Goal: Task Accomplishment & Management: Use online tool/utility

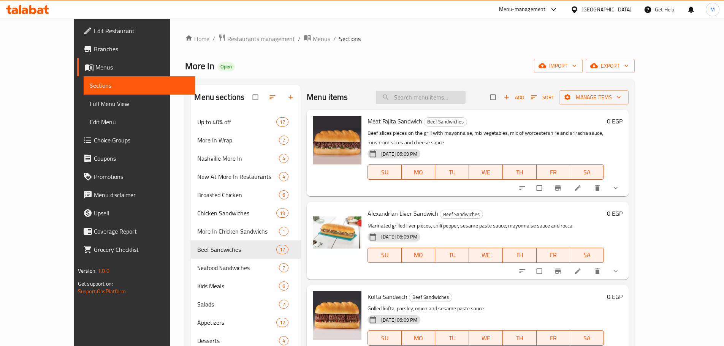
click at [425, 95] on input "search" at bounding box center [421, 97] width 90 height 13
paste input "El Baron Chicken Sandwich"
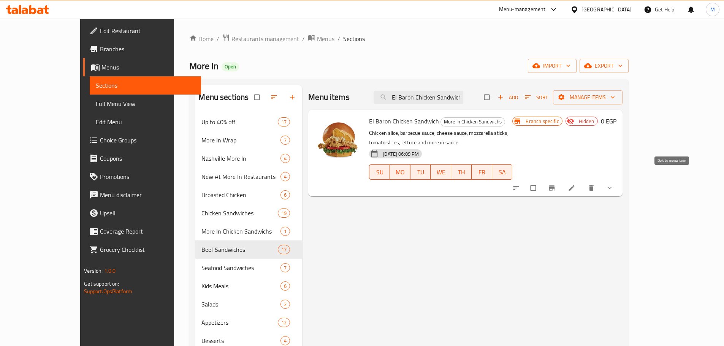
click at [594, 185] on icon "delete" at bounding box center [591, 188] width 5 height 6
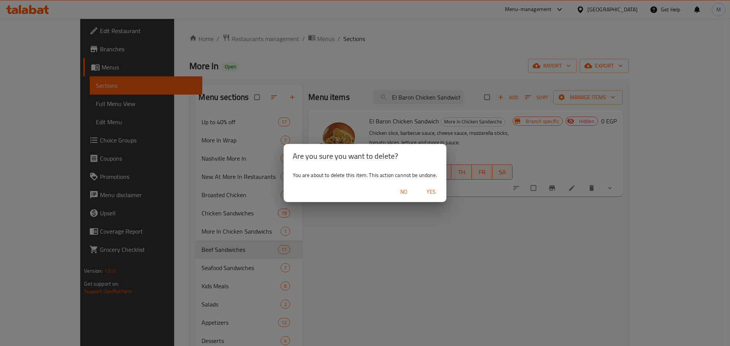
click at [433, 192] on span "Yes" at bounding box center [431, 192] width 18 height 10
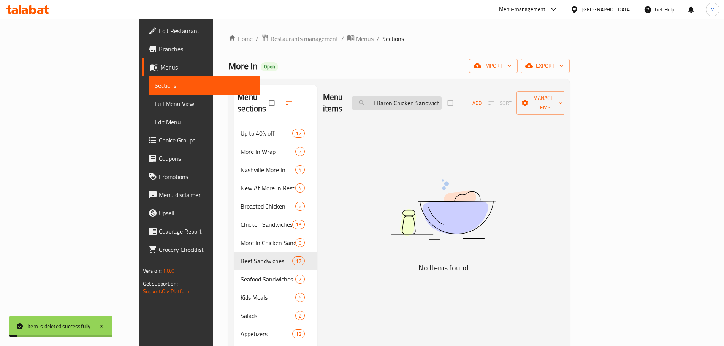
click at [442, 99] on input "El Baron Chicken Sandwich" at bounding box center [397, 103] width 90 height 13
paste input "Albaron Beef Burger"
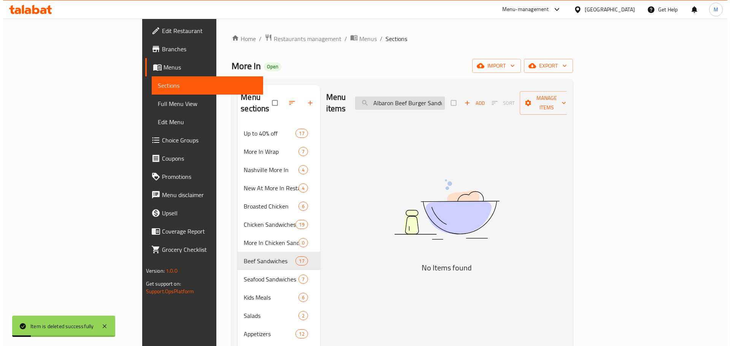
scroll to position [0, 10]
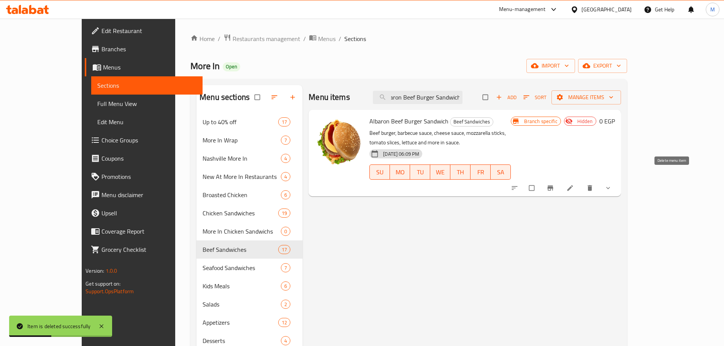
type input "Albaron Beef Burger Sandwich"
click at [592, 185] on icon "delete" at bounding box center [590, 188] width 5 height 6
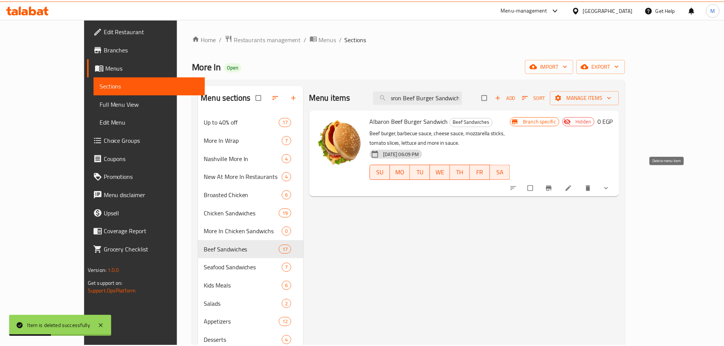
scroll to position [0, 0]
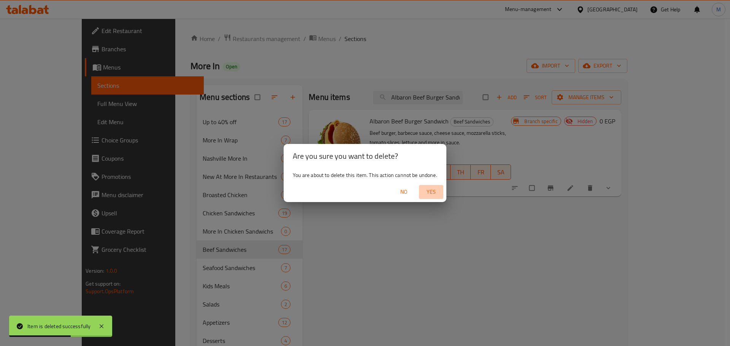
click at [433, 192] on span "Yes" at bounding box center [431, 192] width 18 height 10
